Goal: Transaction & Acquisition: Purchase product/service

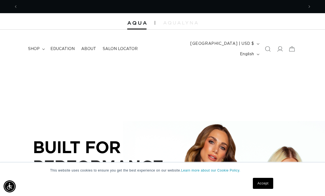
scroll to position [0, 286]
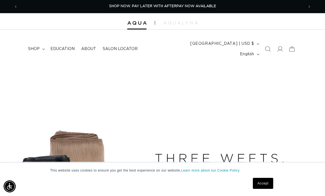
click at [262, 179] on link "Accept" at bounding box center [263, 183] width 20 height 11
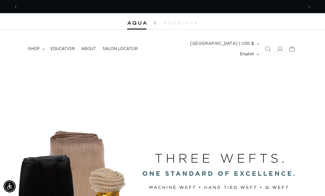
scroll to position [0, 572]
click at [40, 44] on summary "shop" at bounding box center [36, 49] width 22 height 12
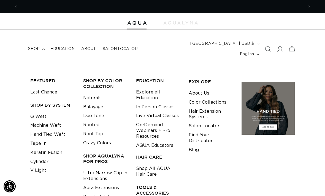
scroll to position [0, 0]
click at [61, 130] on link "Hand Tied Weft" at bounding box center [47, 134] width 35 height 9
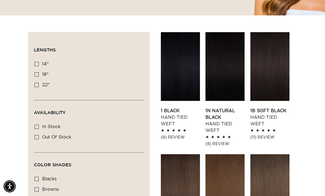
scroll to position [0, 572]
click at [39, 80] on label "22" 22" (30 products)" at bounding box center [87, 85] width 106 height 10
click at [39, 83] on input "22" 22" (30 products)" at bounding box center [36, 85] width 4 height 4
checkbox input "true"
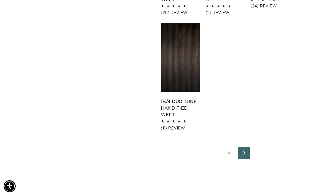
scroll to position [800, 0]
click at [243, 151] on icon "Next page" at bounding box center [244, 153] width 7 height 4
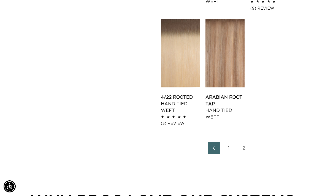
scroll to position [0, 286]
click at [215, 150] on icon "Previous page" at bounding box center [214, 149] width 7 height 4
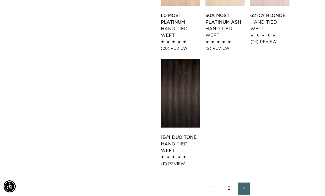
scroll to position [766, 0]
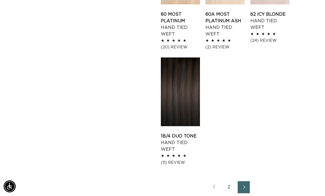
click at [245, 186] on icon "Next page" at bounding box center [244, 188] width 7 height 4
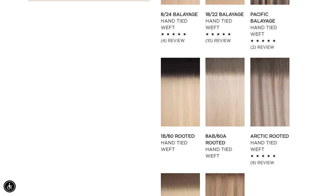
scroll to position [0, 286]
